Goal: Information Seeking & Learning: Learn about a topic

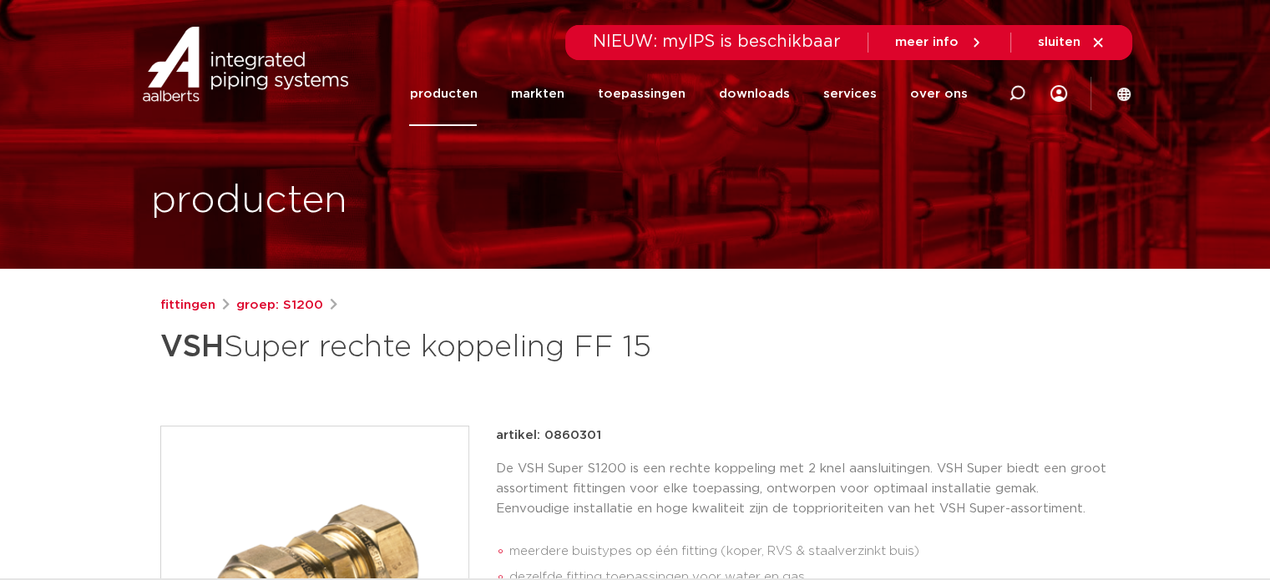
click at [458, 93] on link "producten" at bounding box center [443, 94] width 68 height 64
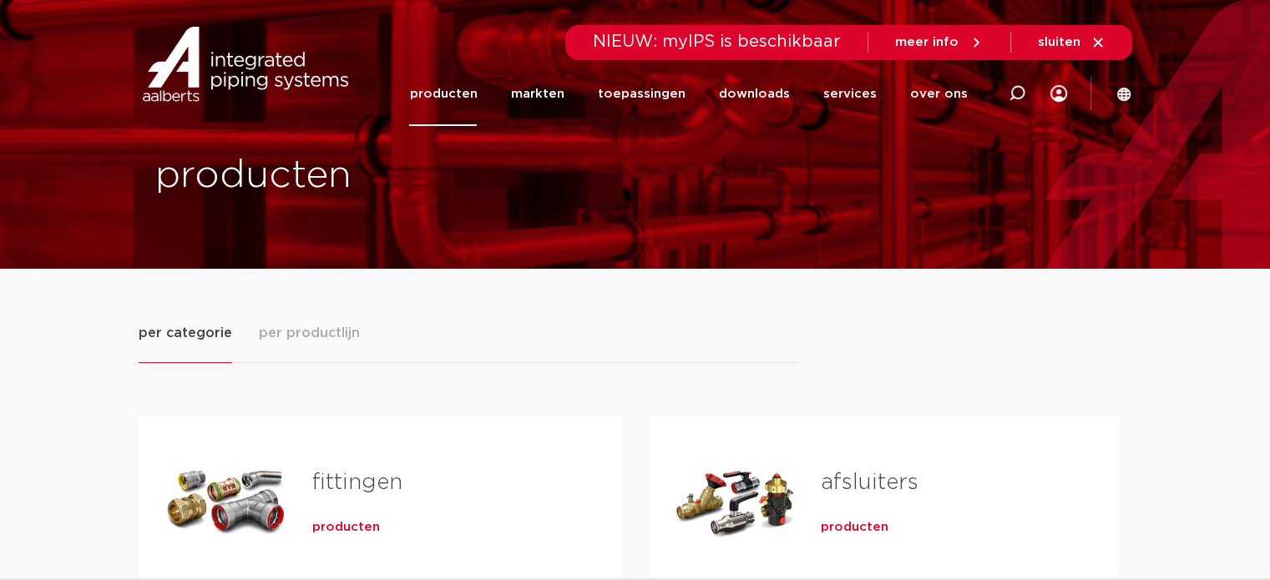
click at [343, 522] on span "producten" at bounding box center [346, 528] width 68 height 17
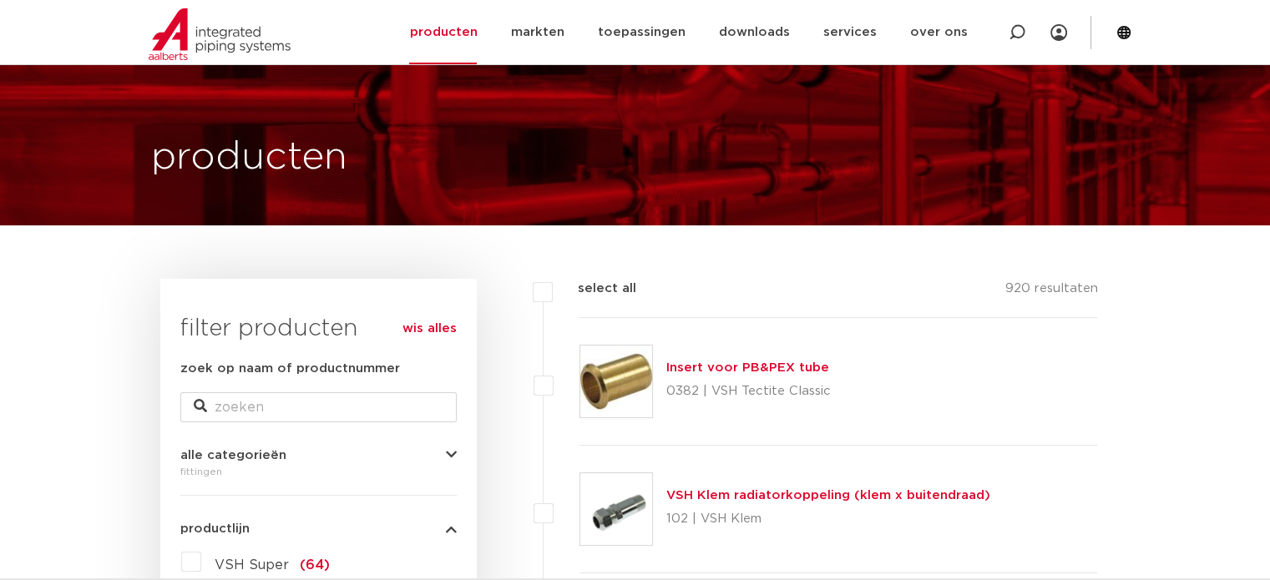
scroll to position [32, 0]
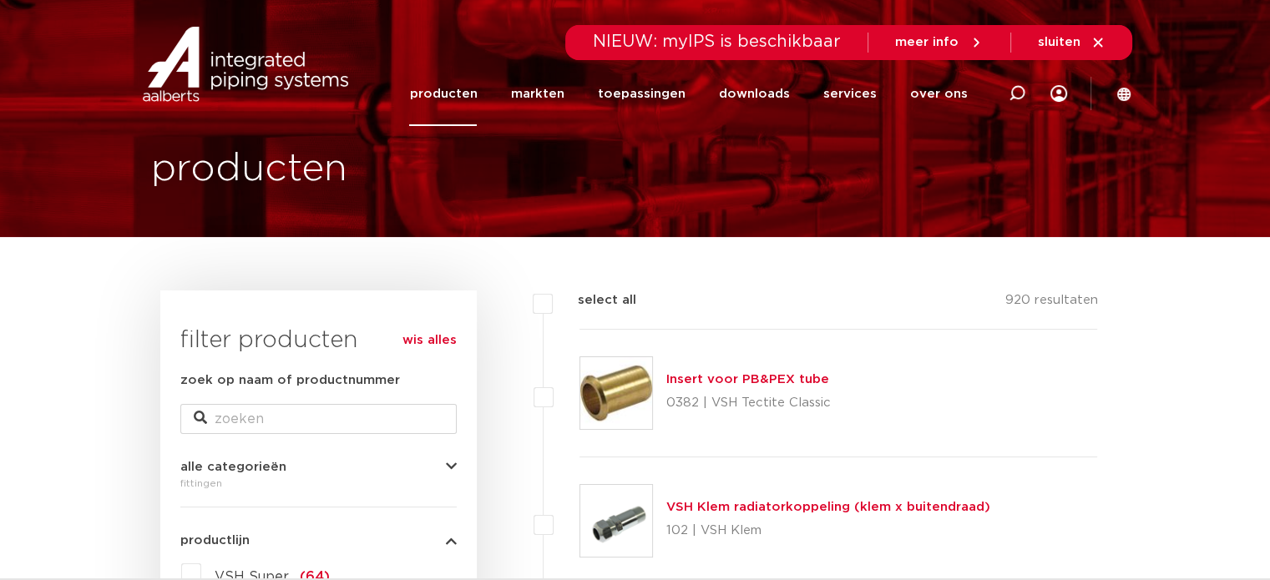
click at [458, 88] on link "producten" at bounding box center [443, 94] width 68 height 64
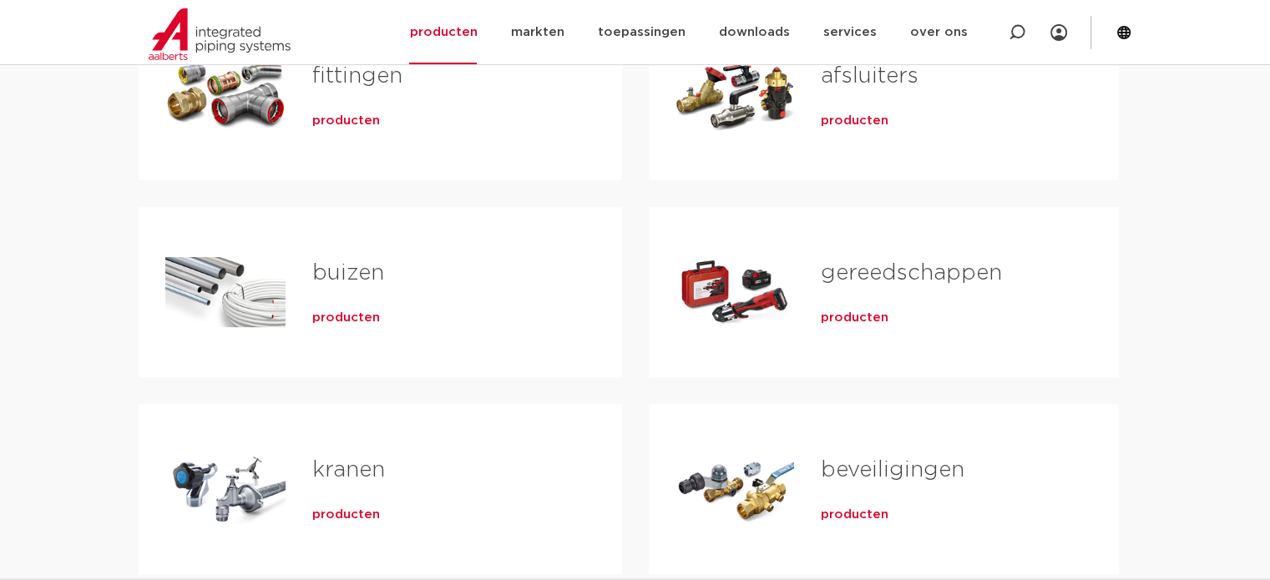
scroll to position [353, 0]
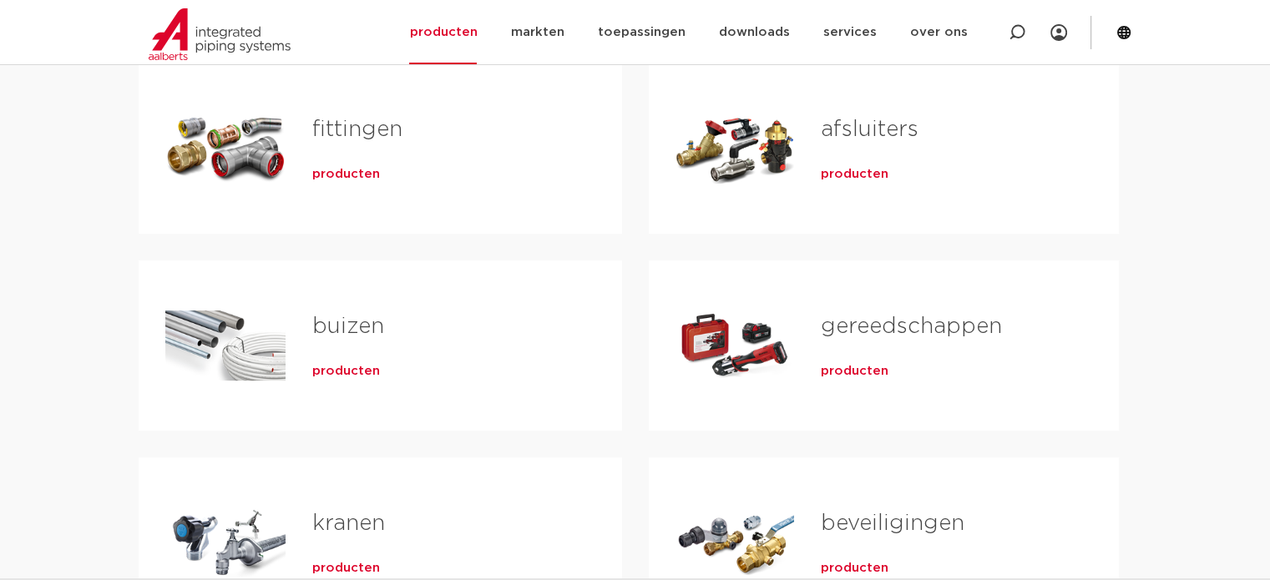
click at [346, 172] on span "producten" at bounding box center [346, 174] width 68 height 17
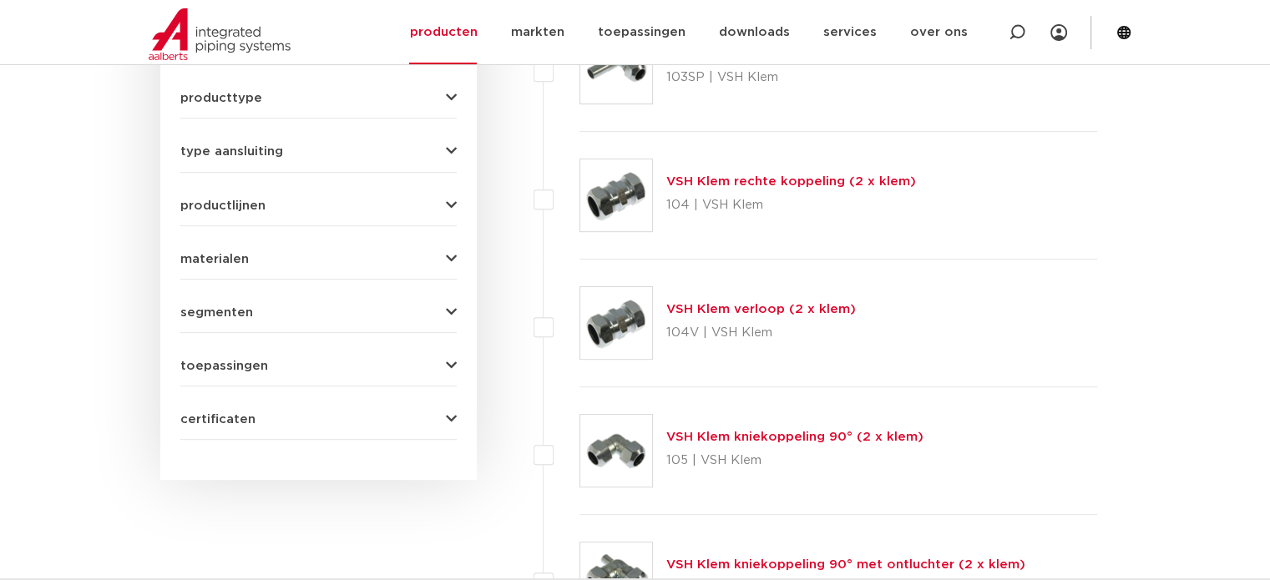
scroll to position [332, 0]
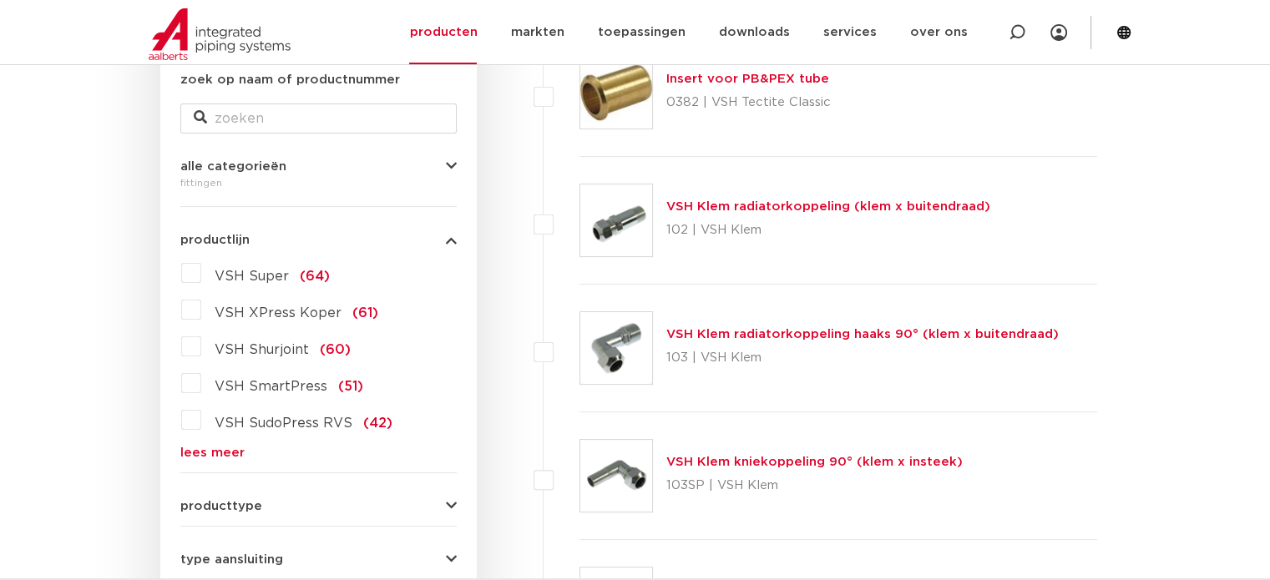
click at [201, 272] on label "VSH Super (64)" at bounding box center [265, 273] width 129 height 27
click at [0, 0] on input "VSH Super (64)" at bounding box center [0, 0] width 0 height 0
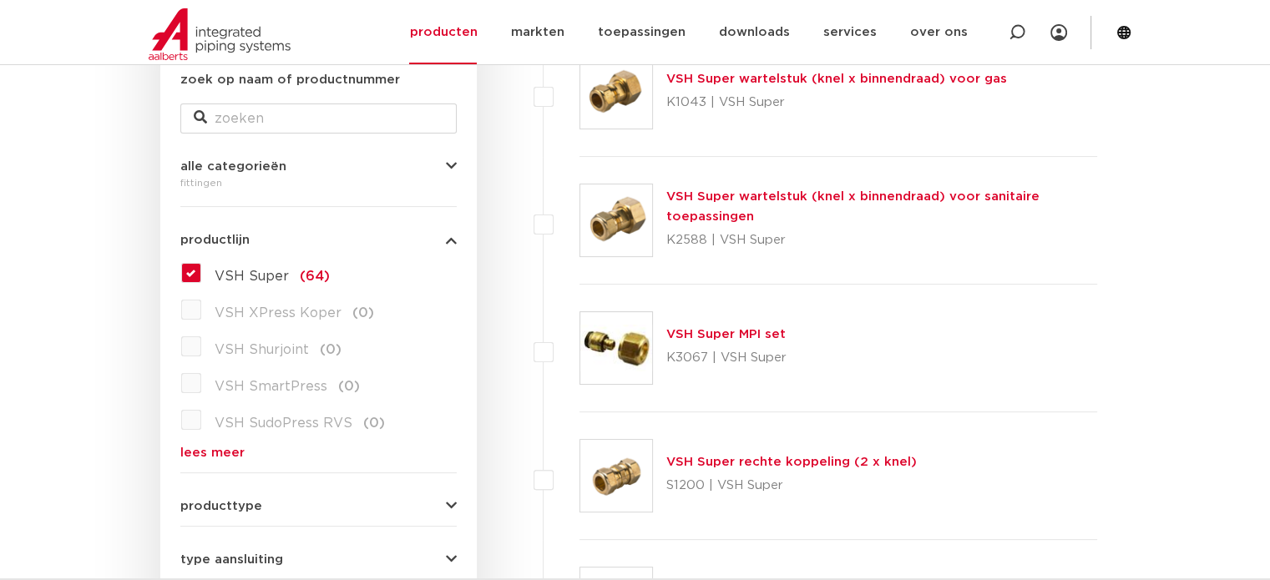
click at [218, 447] on link "lees meer" at bounding box center [318, 453] width 276 height 13
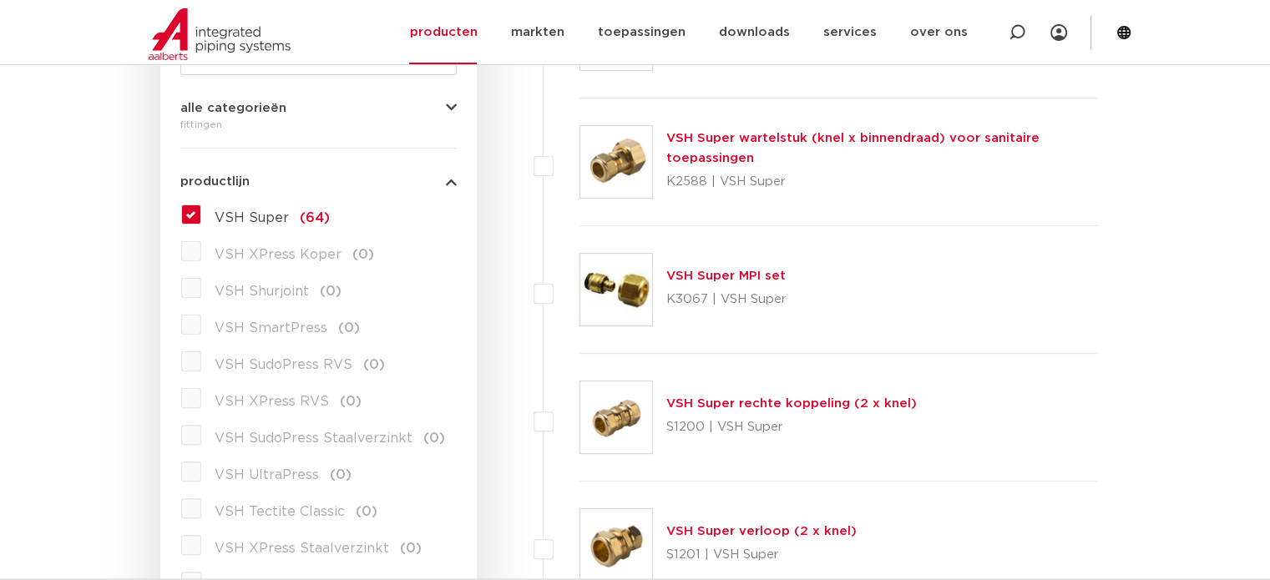
scroll to position [379, 0]
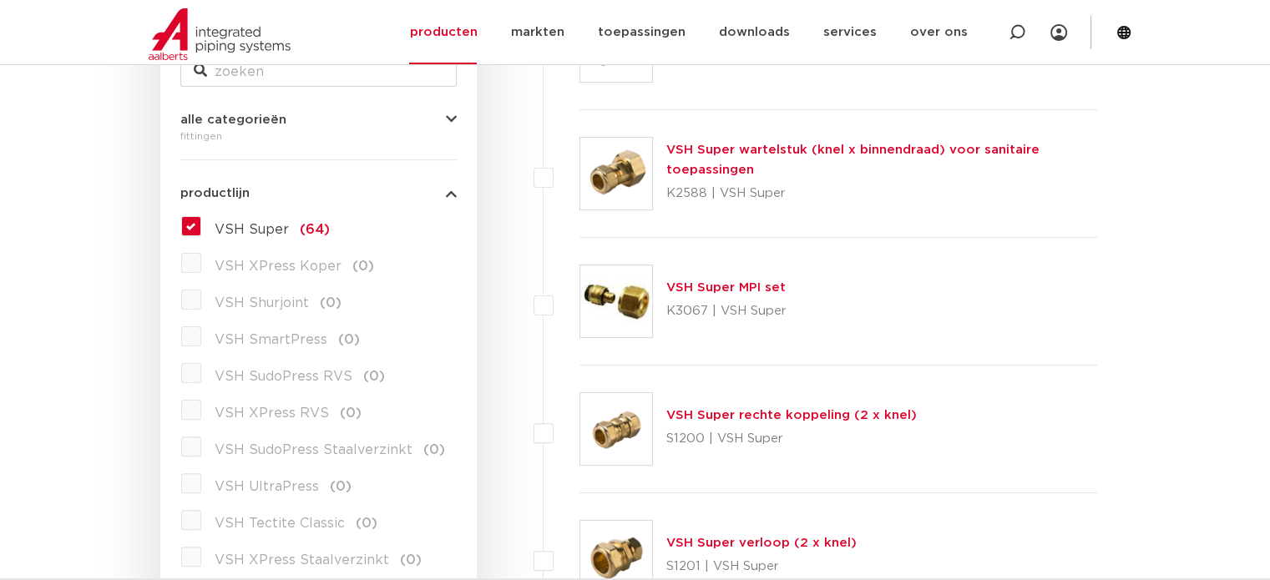
click at [596, 160] on img at bounding box center [616, 174] width 72 height 72
